Goal: Navigation & Orientation: Find specific page/section

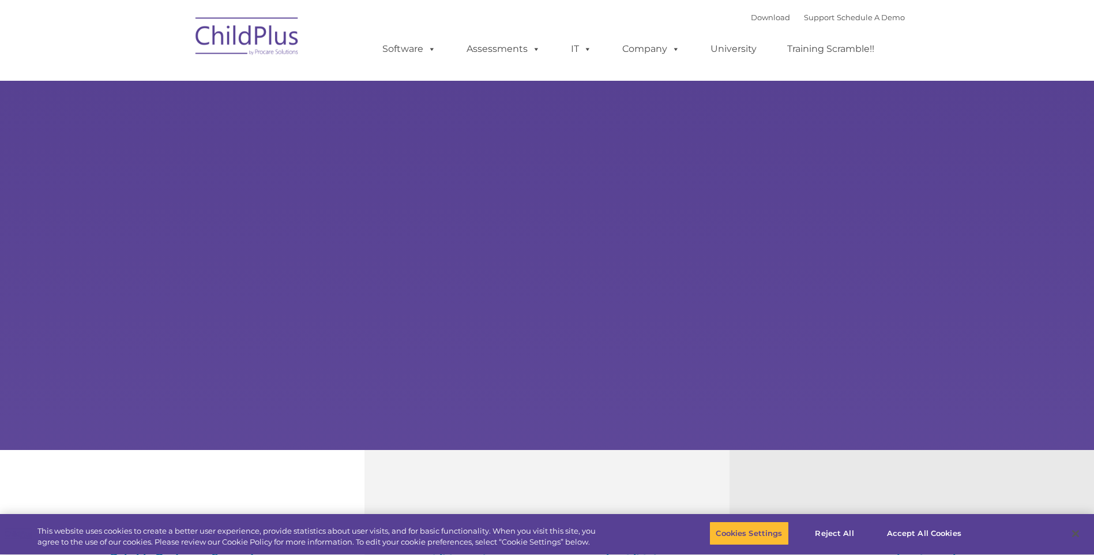
select select "MEDIUM"
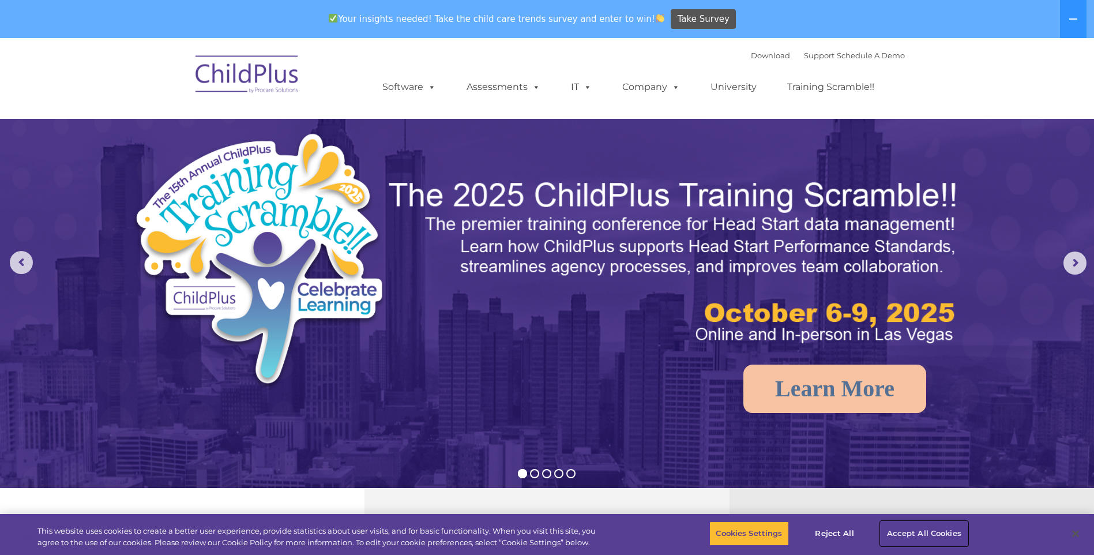
click at [912, 524] on button "Accept All Cookies" at bounding box center [924, 533] width 87 height 24
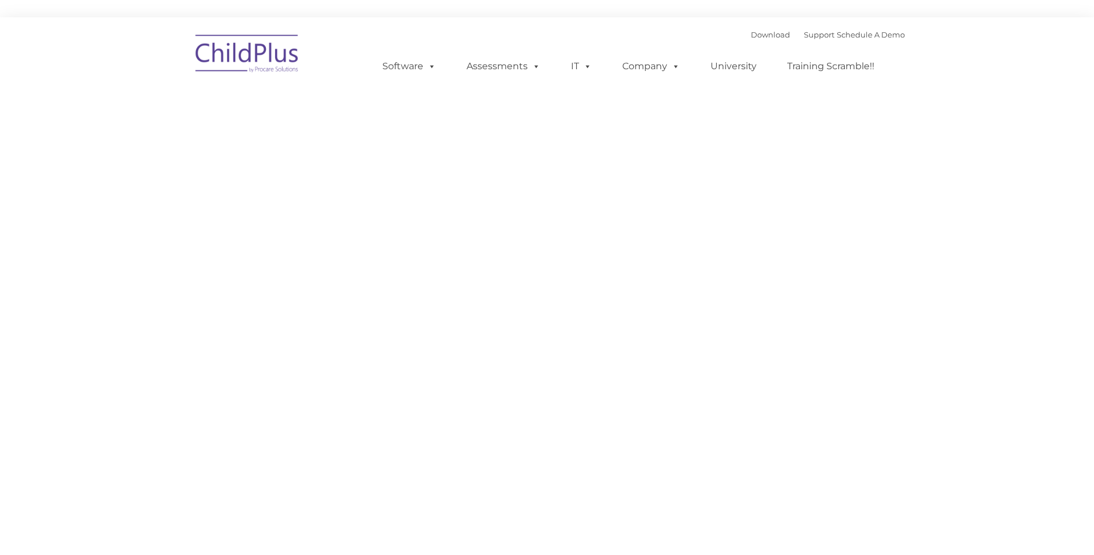
type input ""
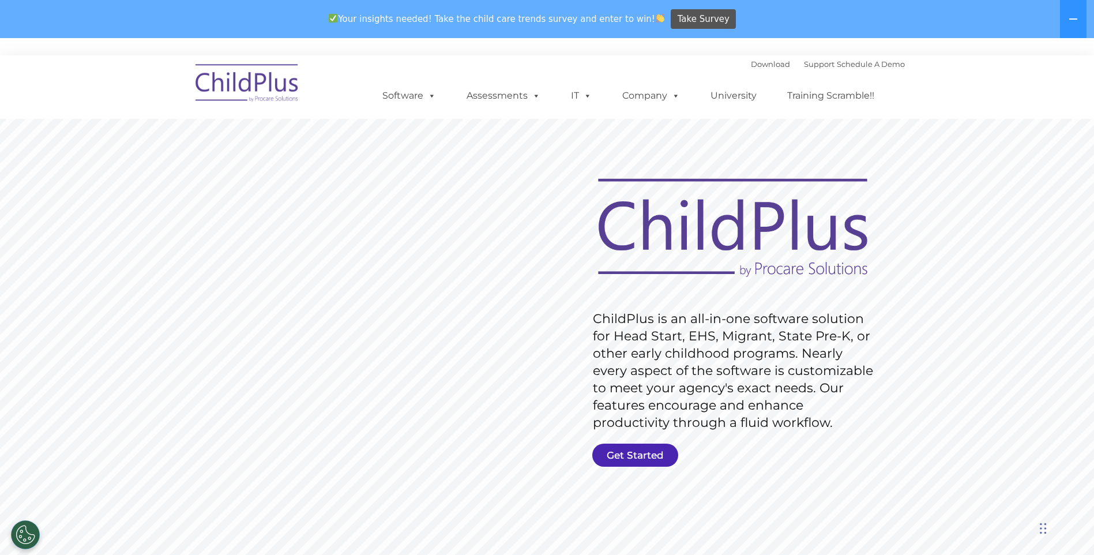
click at [641, 456] on link "Get Started" at bounding box center [635, 455] width 86 height 23
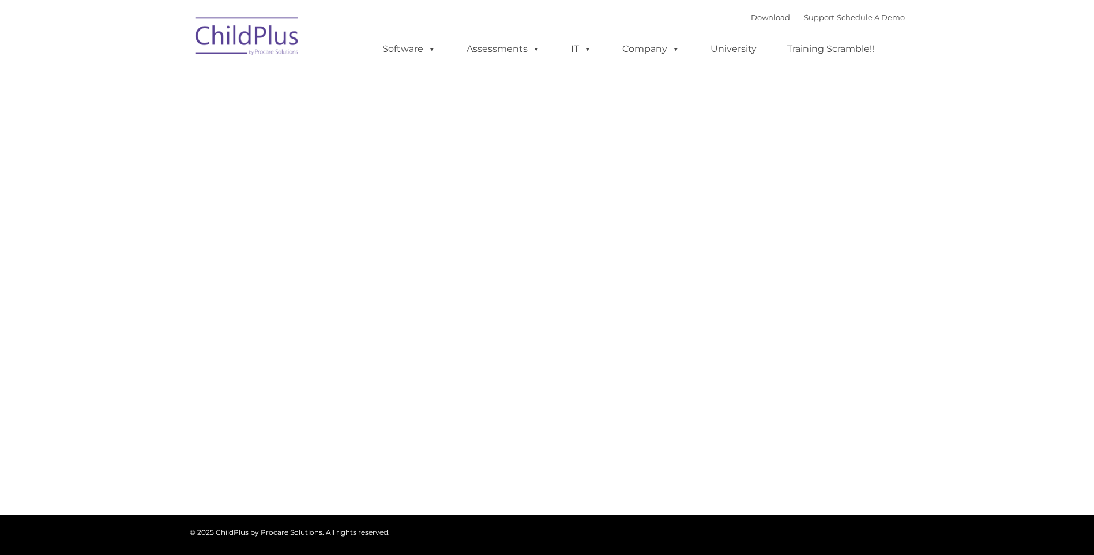
type input ""
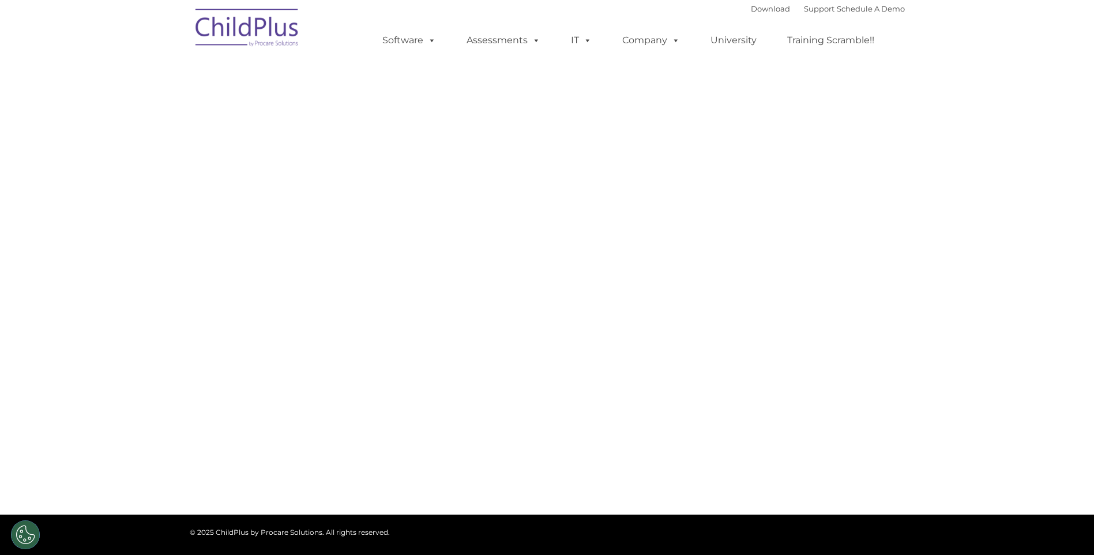
select select "MEDIUM"
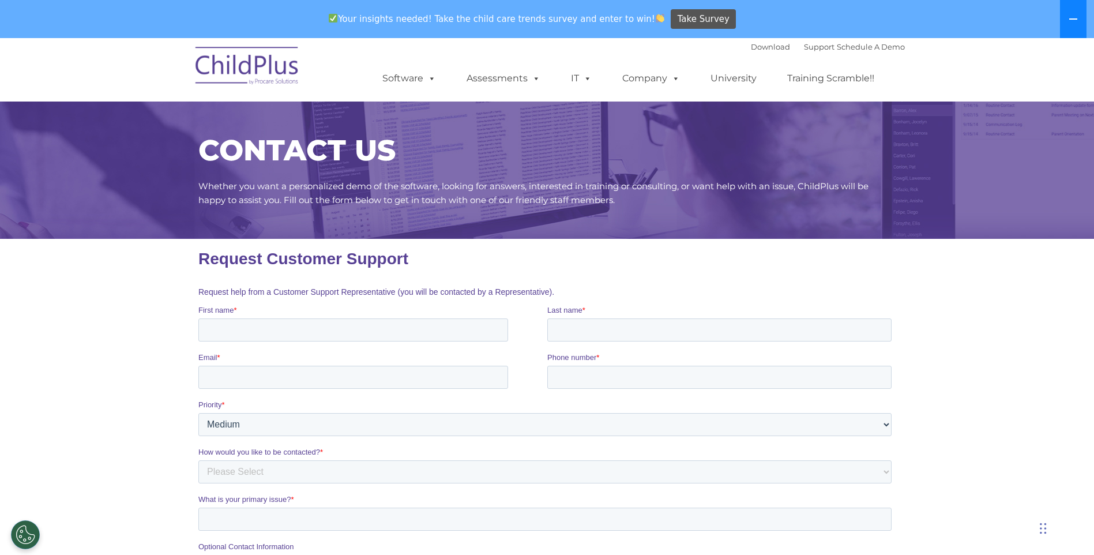
click at [1068, 21] on button at bounding box center [1073, 19] width 27 height 38
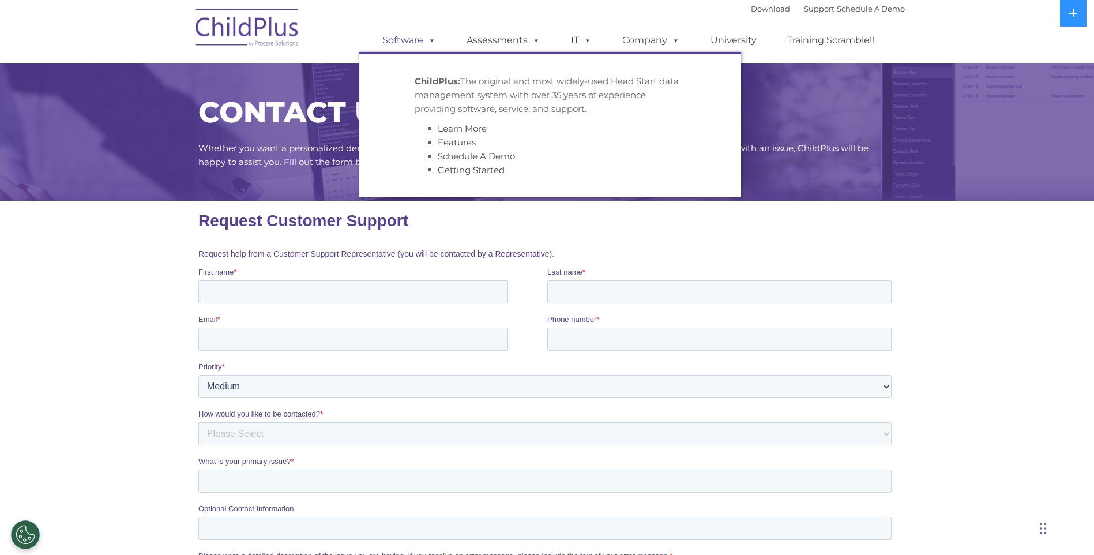
click at [376, 42] on link "Software" at bounding box center [409, 40] width 77 height 23
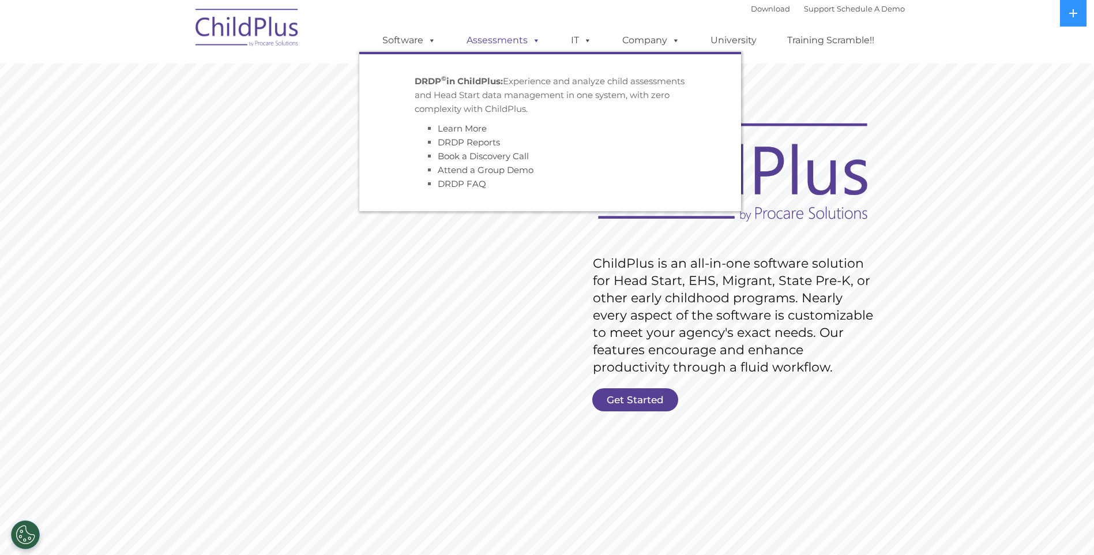
click at [484, 46] on link "Assessments" at bounding box center [503, 40] width 97 height 23
click at [609, 44] on ul "Software ChildPlus: The original and most widely-used Head Start data managemen…" at bounding box center [632, 40] width 546 height 46
